Goal: Navigation & Orientation: Find specific page/section

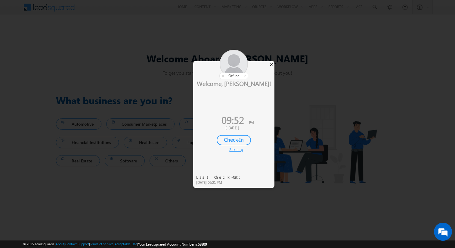
click at [273, 65] on div "×" at bounding box center [271, 64] width 6 height 7
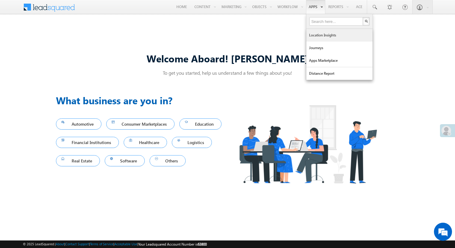
click at [319, 31] on link "Location Insights" at bounding box center [339, 35] width 66 height 13
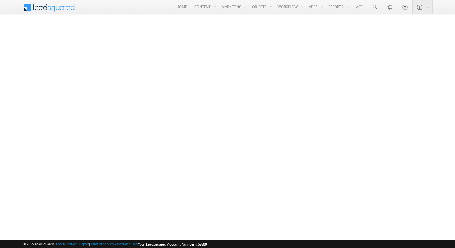
click at [67, 10] on span at bounding box center [53, 6] width 44 height 11
